Goal: Check status: Check status

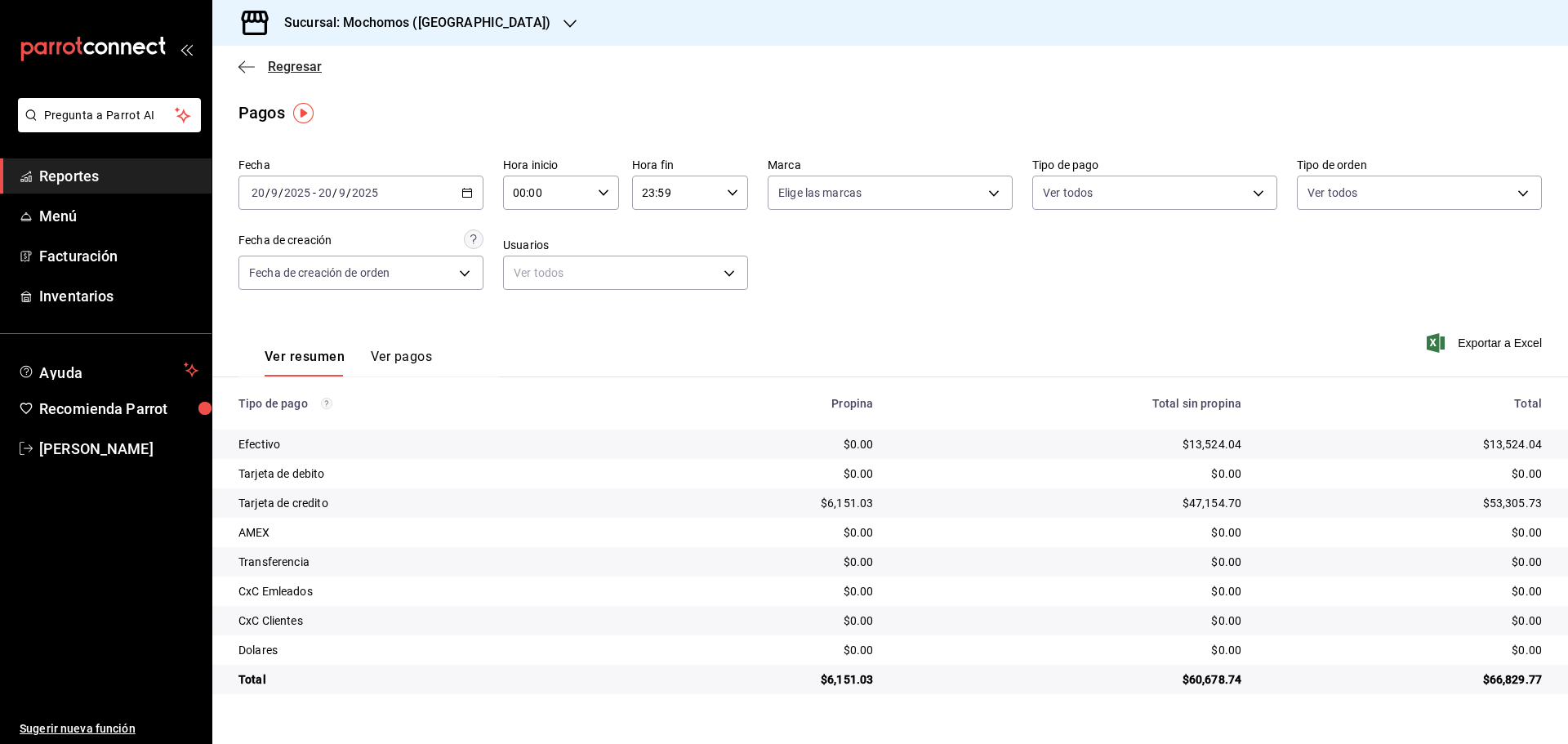
click at [245, 61] on icon "button" at bounding box center [242, 66] width 7 height 12
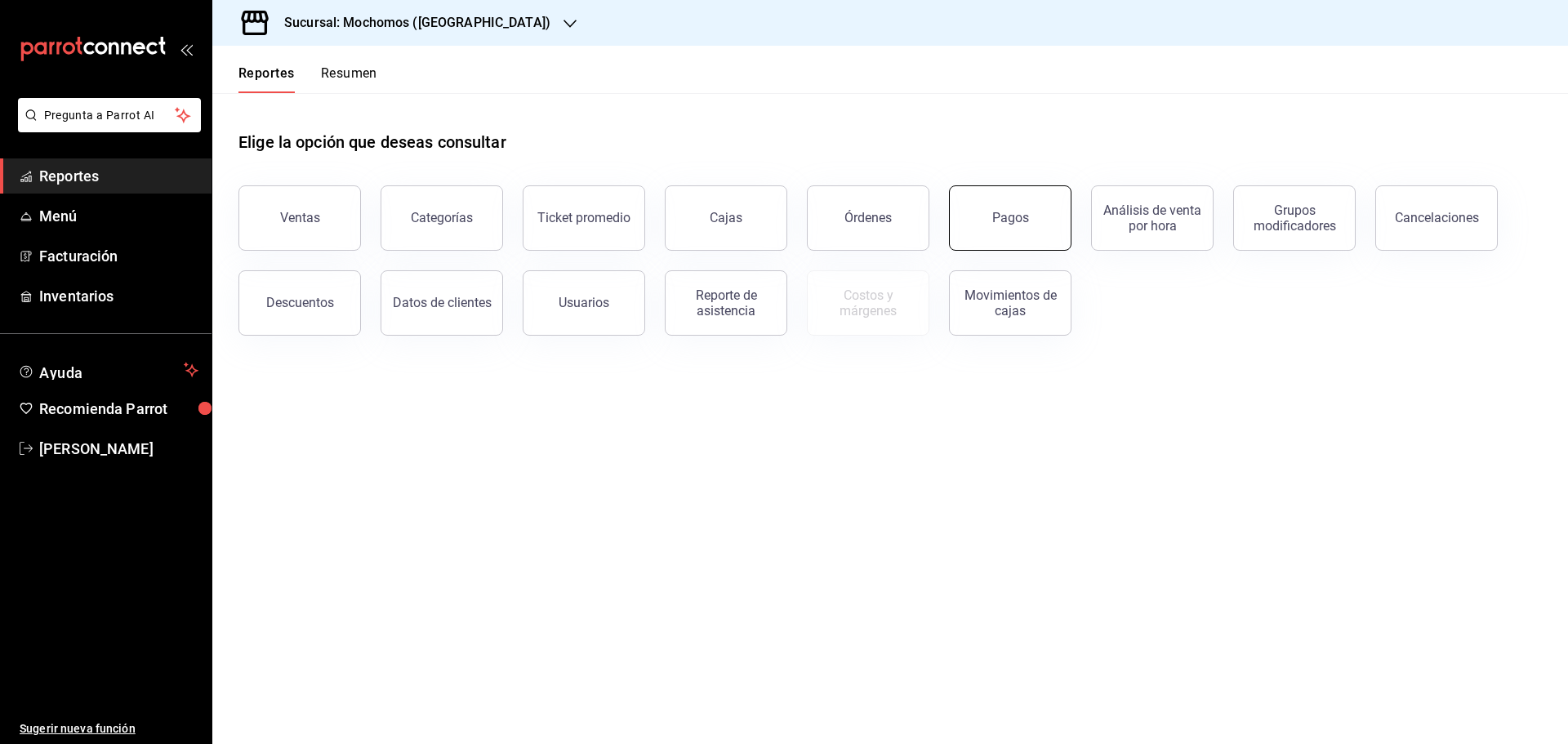
click at [989, 220] on button "Pagos" at bounding box center [1010, 218] width 123 height 65
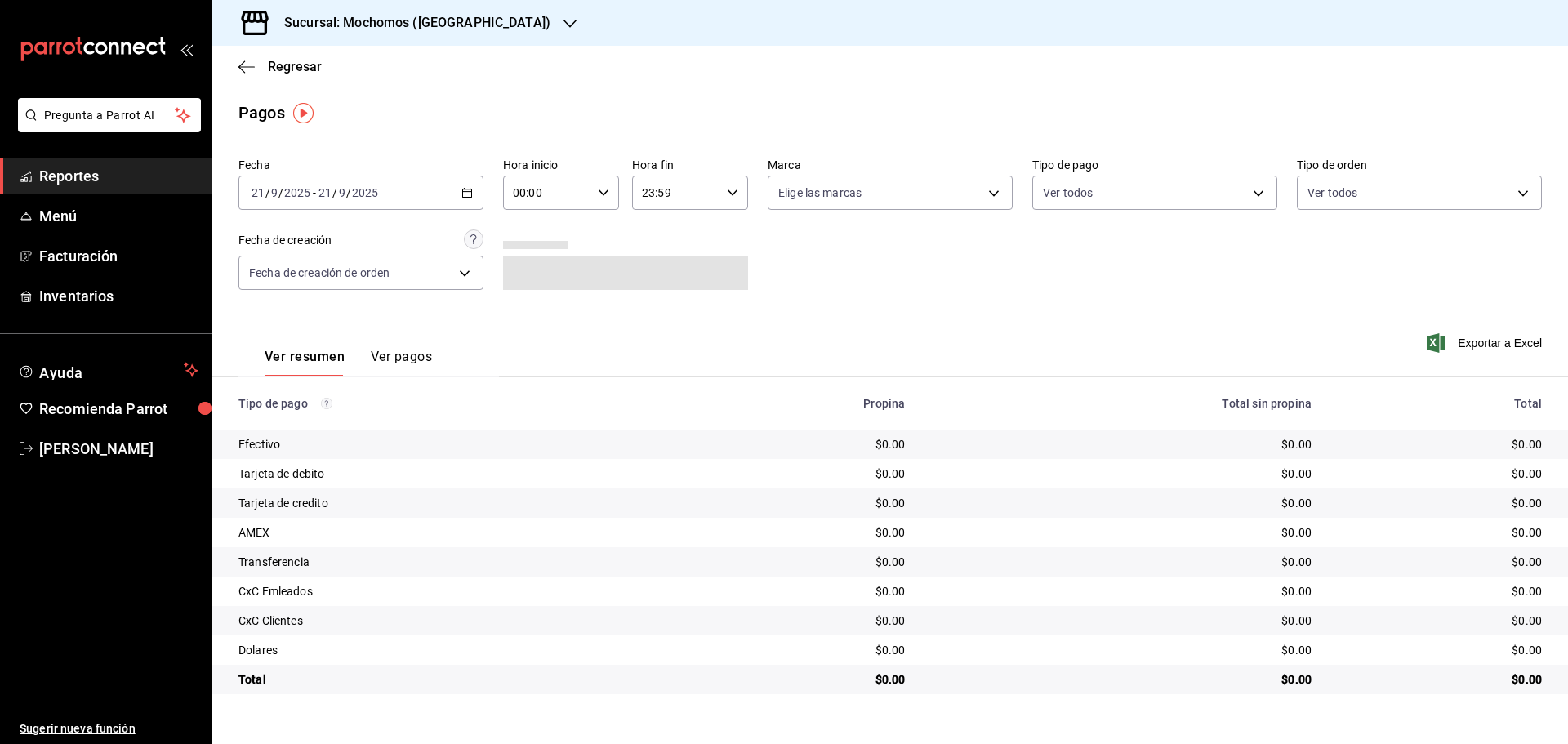
click at [600, 184] on div "00:00 Hora inicio" at bounding box center [561, 193] width 116 height 35
click at [533, 264] on span "07" at bounding box center [532, 263] width 32 height 13
click at [465, 192] on div at bounding box center [784, 372] width 1568 height 744
click at [465, 192] on \(Stroke\) "button" at bounding box center [467, 191] width 9 height 1
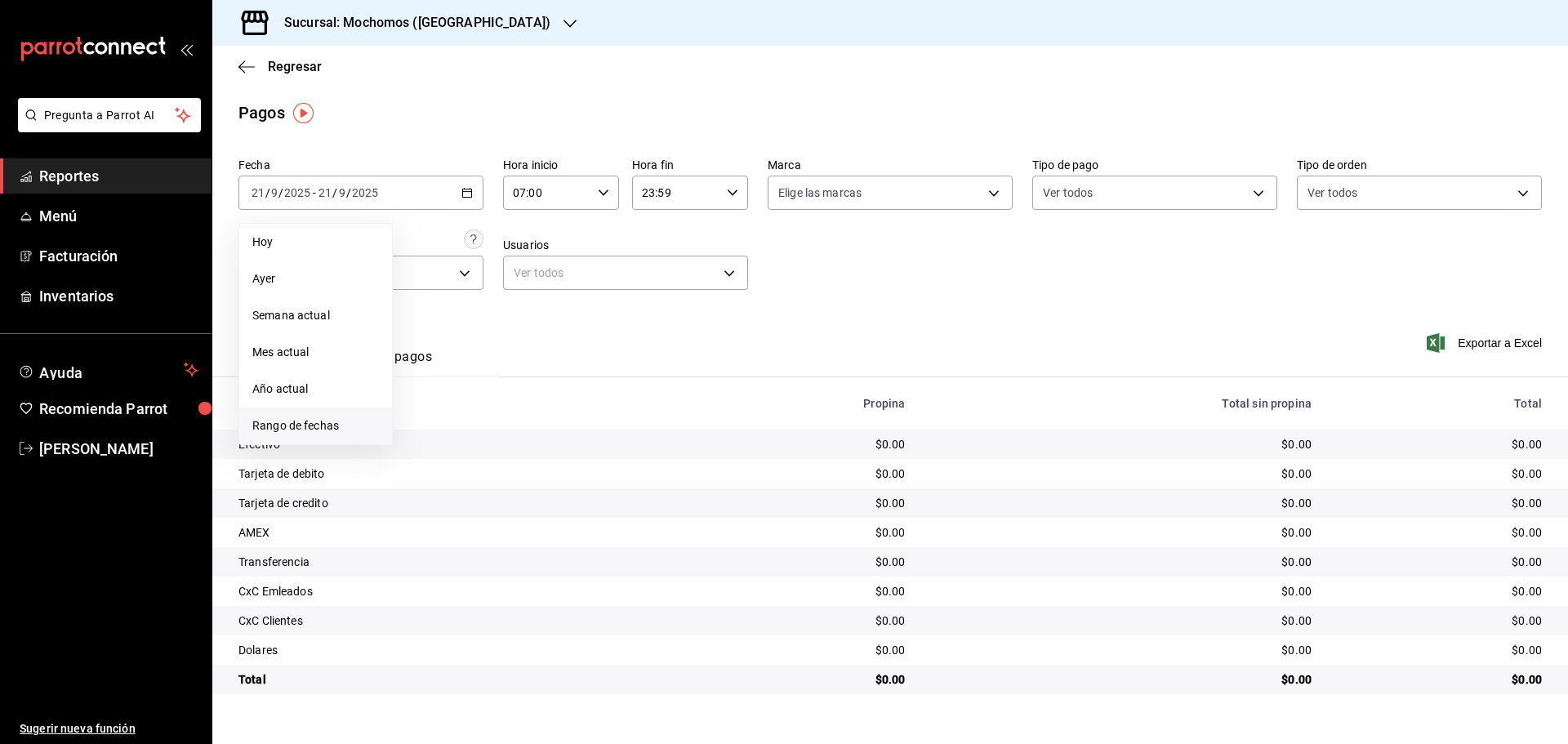
click at [288, 423] on span "Rango de fechas" at bounding box center [316, 426] width 127 height 17
click at [572, 371] on abbr "20" at bounding box center [571, 373] width 11 height 12
click at [603, 369] on abbr "21" at bounding box center [601, 373] width 11 height 12
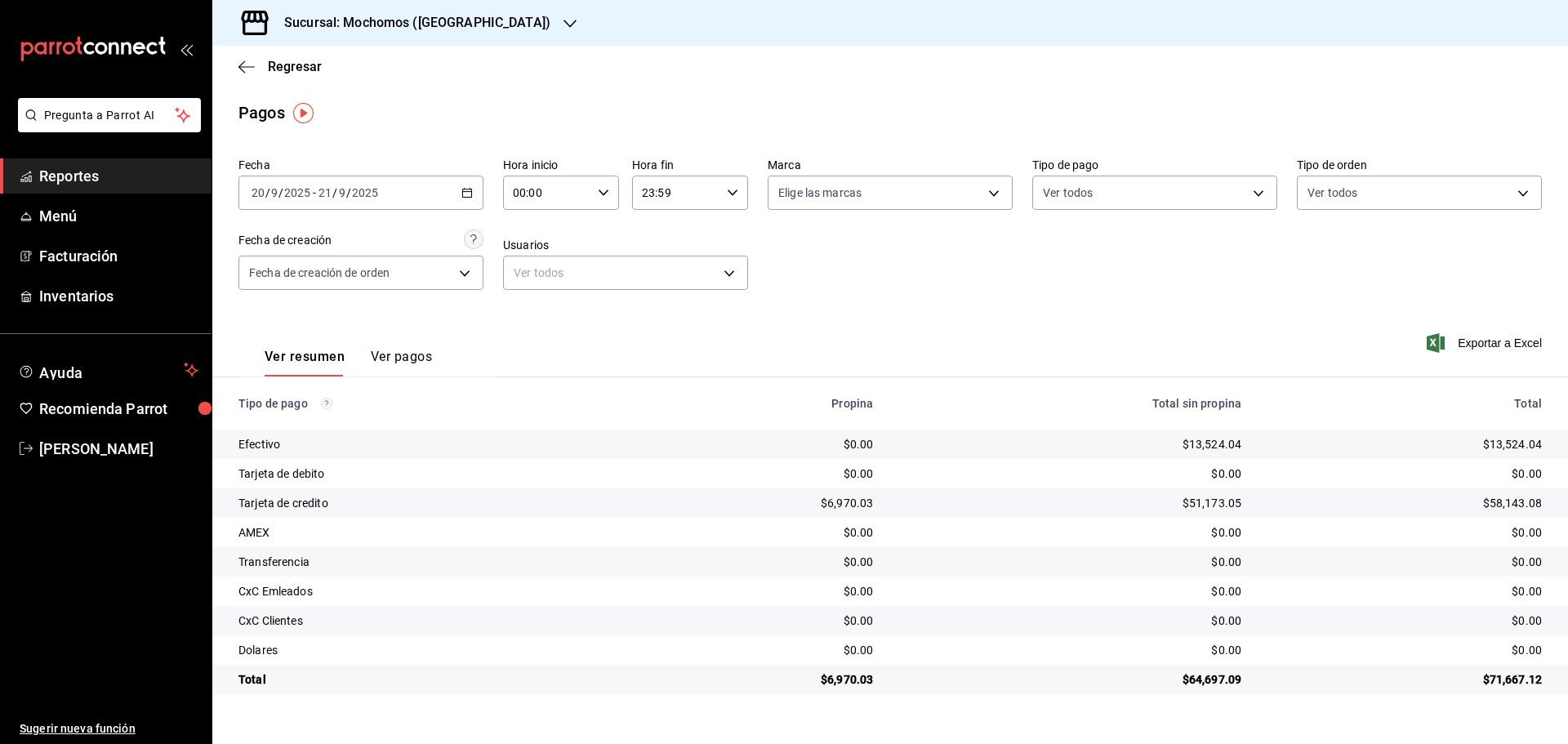
click at [602, 182] on div "00:00 Hora inicio" at bounding box center [561, 193] width 116 height 35
click at [533, 262] on span "05" at bounding box center [532, 267] width 32 height 13
type input "05:00"
click at [247, 64] on div at bounding box center [784, 372] width 1568 height 744
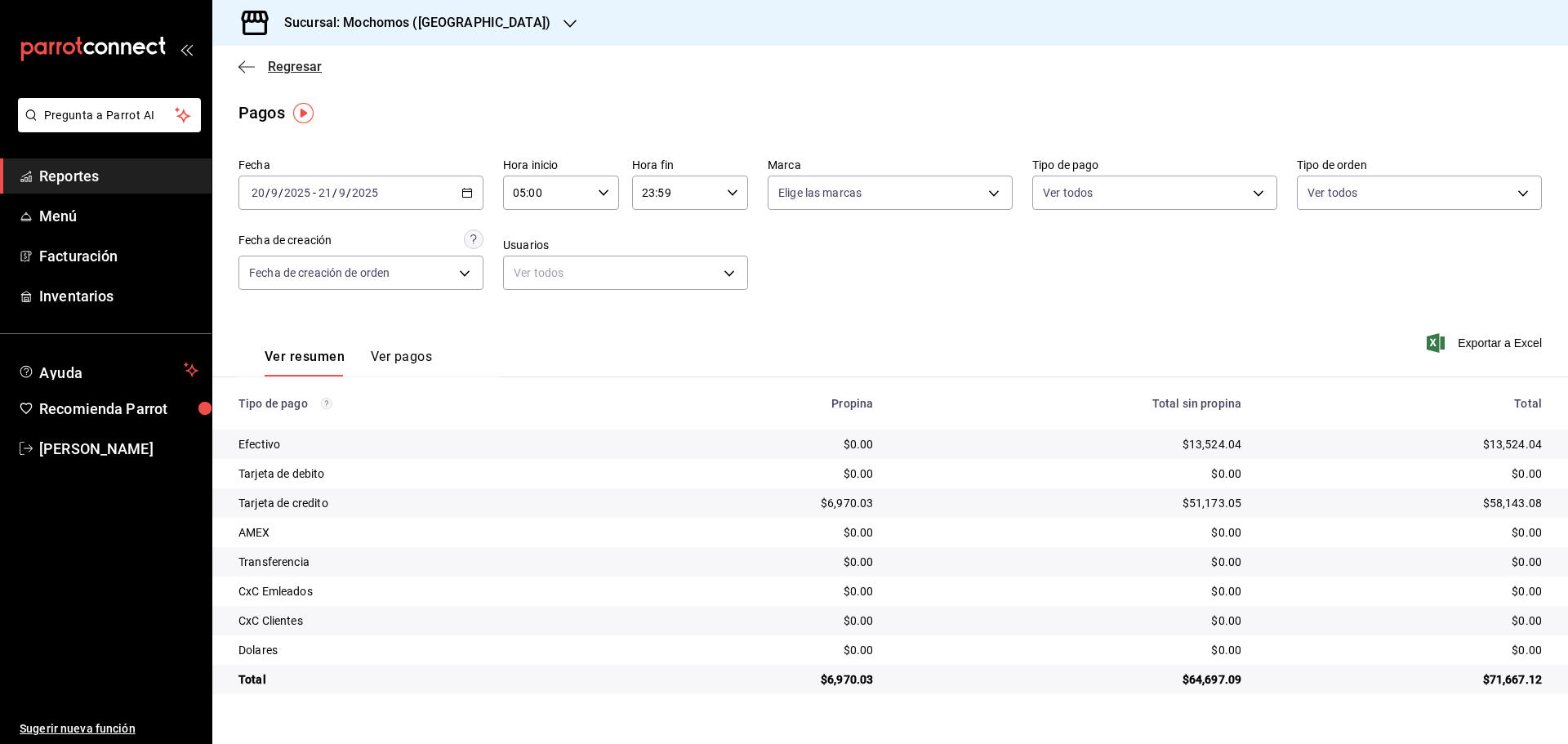
click at [245, 64] on icon "button" at bounding box center [246, 66] width 16 height 14
